Goal: Task Accomplishment & Management: Use online tool/utility

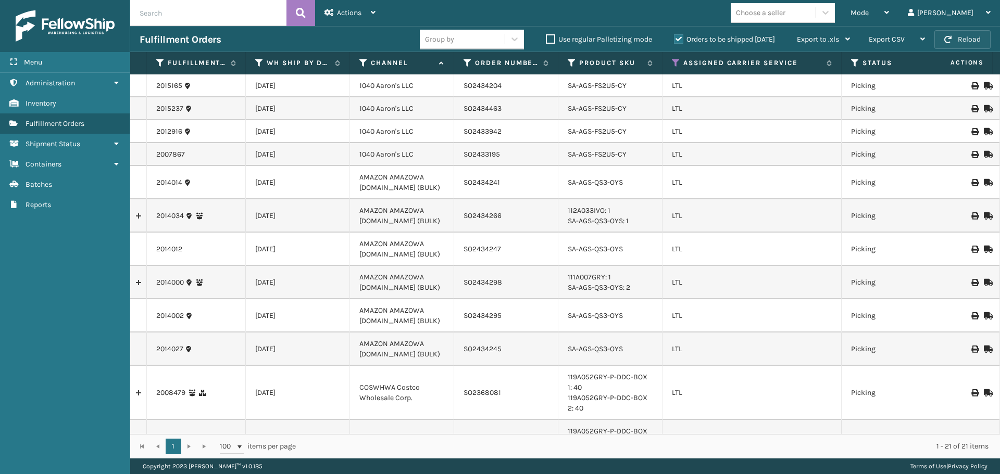
click at [962, 34] on button "Reload" at bounding box center [962, 39] width 56 height 19
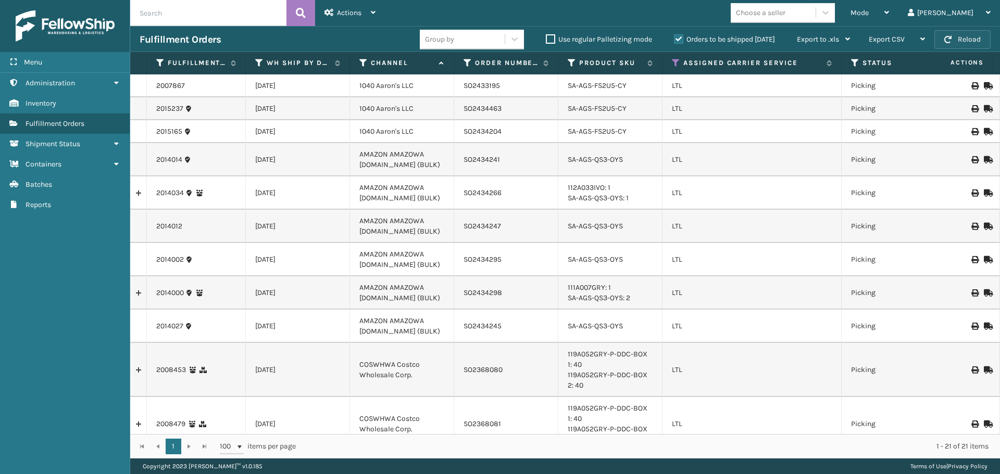
click at [967, 37] on button "Reload" at bounding box center [962, 39] width 56 height 19
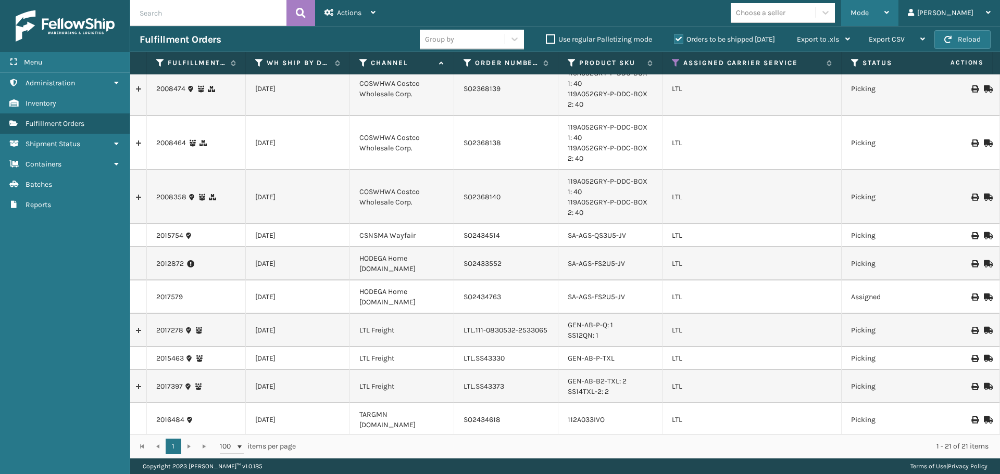
click at [869, 9] on span "Mode" at bounding box center [859, 12] width 18 height 9
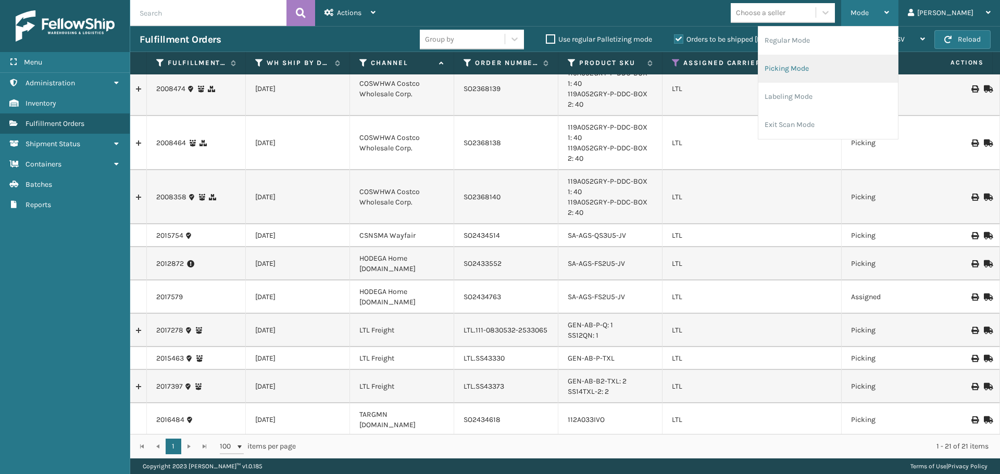
click at [863, 66] on li "Picking Mode" at bounding box center [828, 69] width 140 height 28
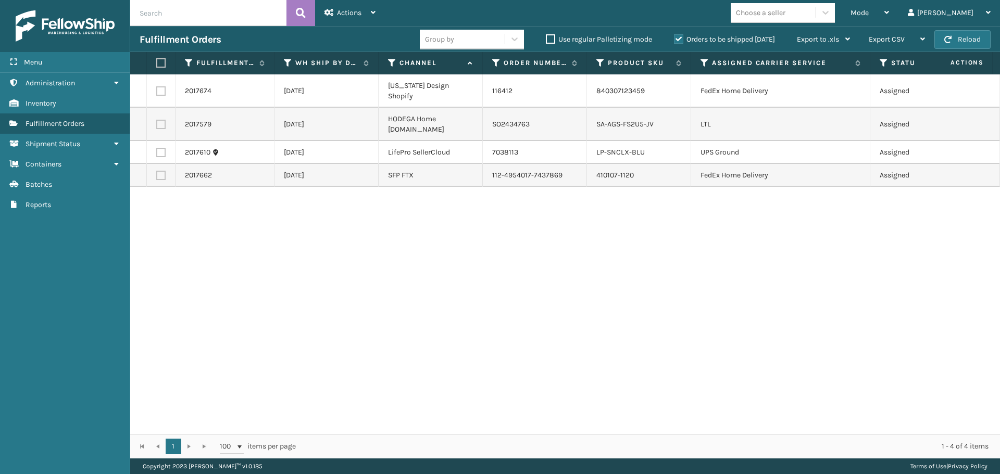
click at [705, 58] on th "Assigned Carrier Service" at bounding box center [780, 63] width 179 height 22
click at [705, 60] on icon at bounding box center [704, 62] width 8 height 9
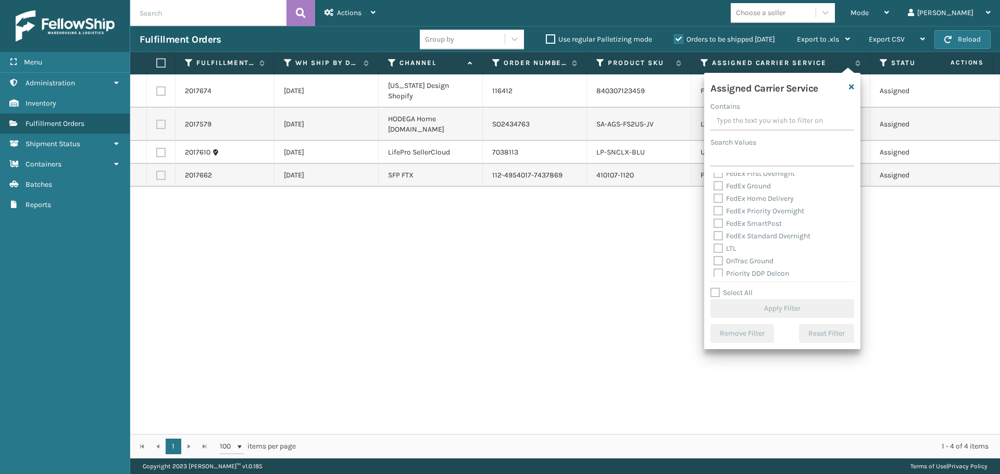
scroll to position [104, 0]
click at [717, 224] on label "LTL" at bounding box center [724, 224] width 23 height 9
click at [714, 224] on input "LTL" at bounding box center [713, 222] width 1 height 7
checkbox input "true"
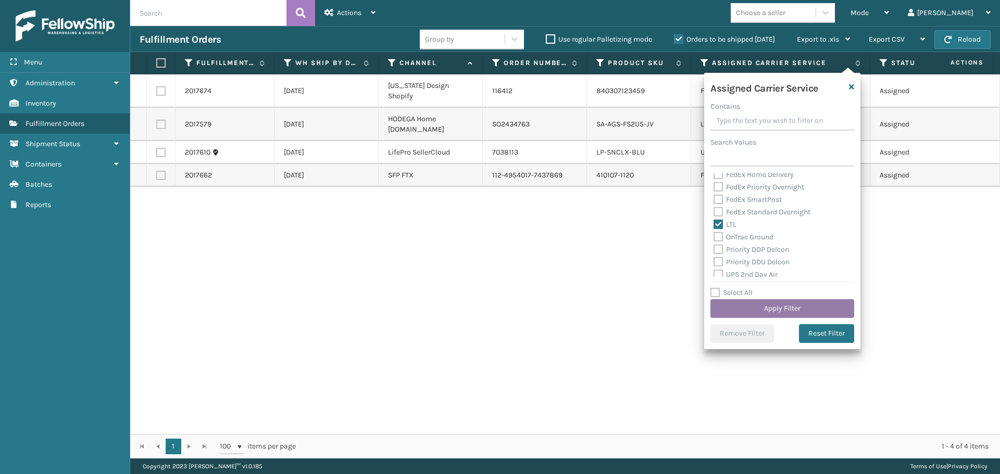
click at [760, 310] on button "Apply Filter" at bounding box center [782, 308] width 144 height 19
